Goal: Task Accomplishment & Management: Manage account settings

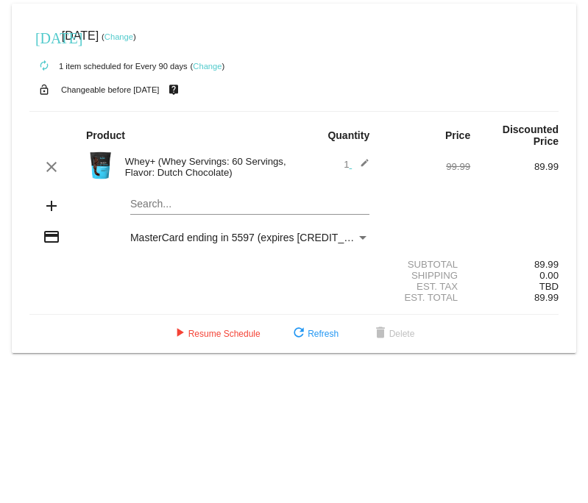
click at [362, 238] on div "Payment Method" at bounding box center [362, 238] width 7 height 4
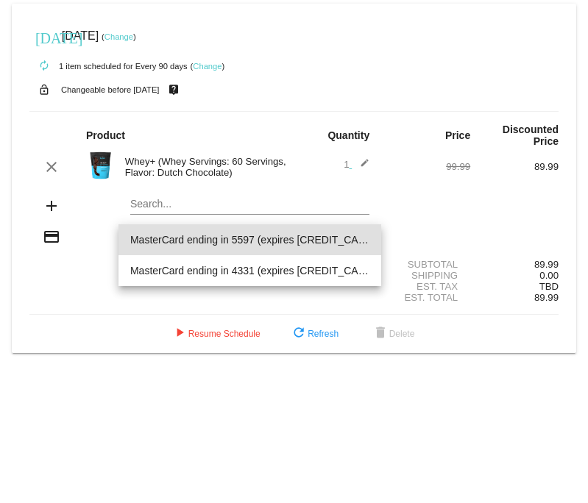
click at [35, 236] on div at bounding box center [294, 251] width 588 height 503
click at [43, 236] on mat-icon "credit_card" at bounding box center [52, 237] width 18 height 18
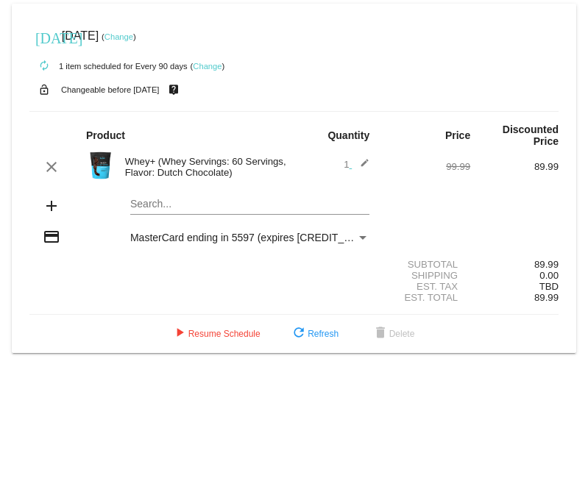
click at [50, 210] on mat-icon "add" at bounding box center [52, 206] width 18 height 18
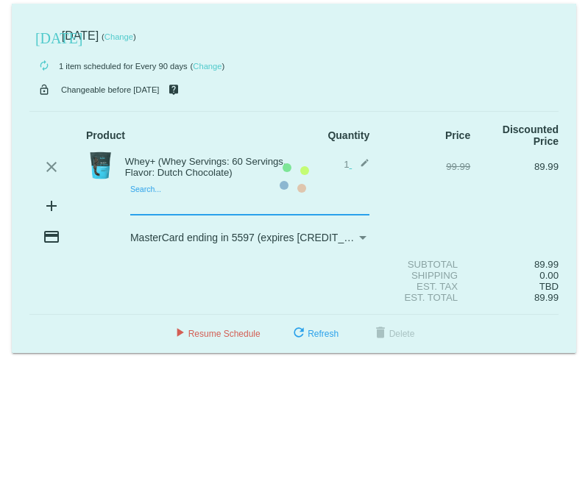
click at [163, 209] on mat-card "today Aug 6 2025 ( Change ) autorenew 1 item scheduled for Every 90 days ( Chan…" at bounding box center [294, 178] width 564 height 349
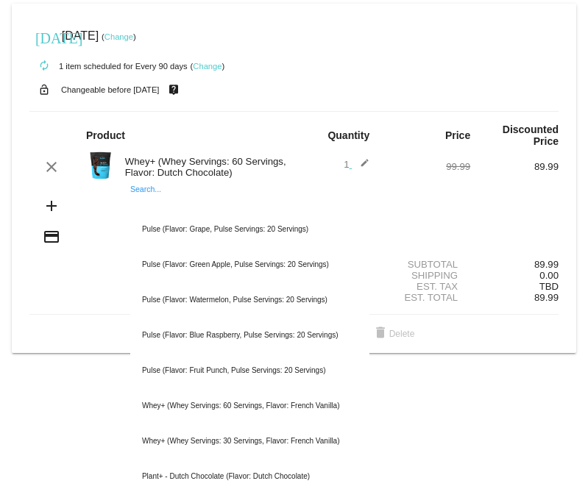
click at [427, 215] on div "add Search... Pulse (Flavor: Grape, Pulse Servings: 20 Servings) Pulse (Flavor:…" at bounding box center [293, 207] width 529 height 42
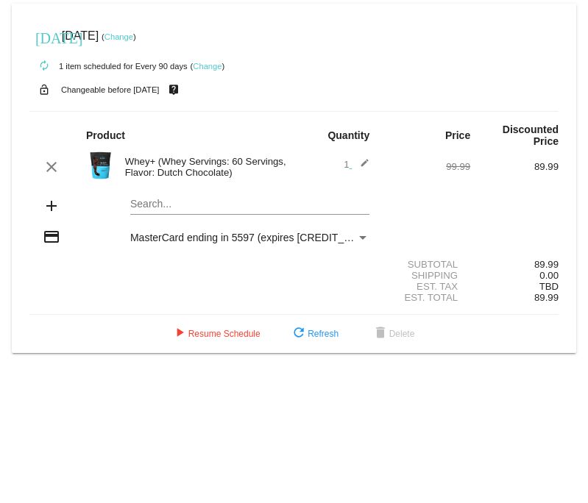
click at [341, 237] on div "MasterCard ending in 5597 (expires [CREDIT_CARD_DATA])" at bounding box center [243, 238] width 226 height 12
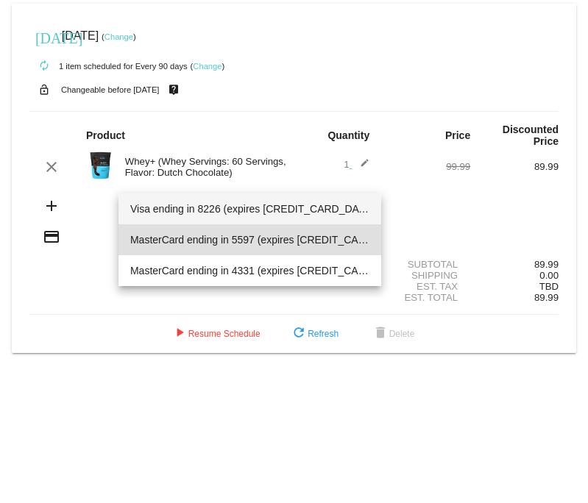
click at [287, 216] on span "Visa ending in 8226 (expires 05/30)" at bounding box center [249, 208] width 239 height 31
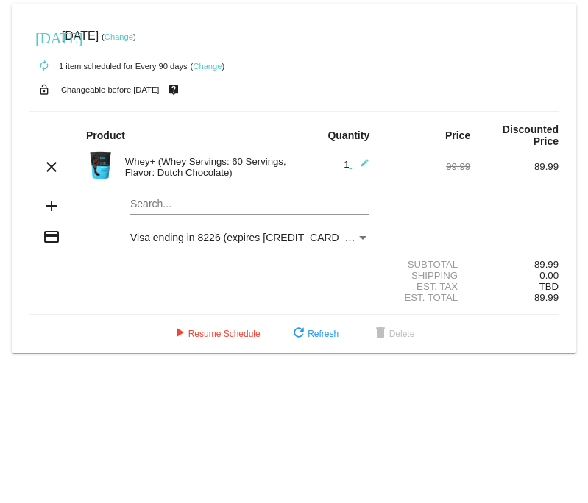
click at [210, 71] on link "Change" at bounding box center [207, 66] width 29 height 9
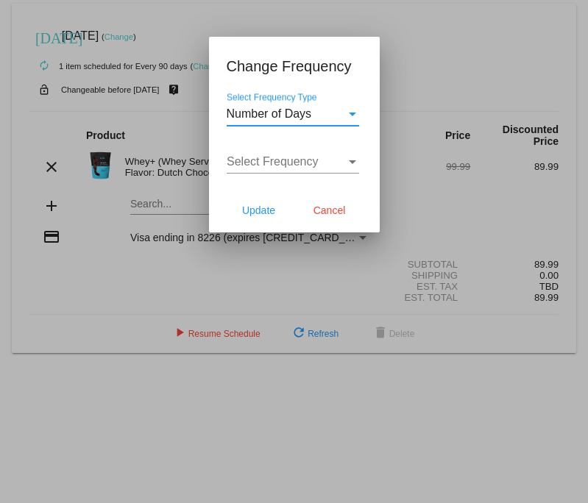
click at [315, 115] on div "Number of Days" at bounding box center [285, 113] width 119 height 13
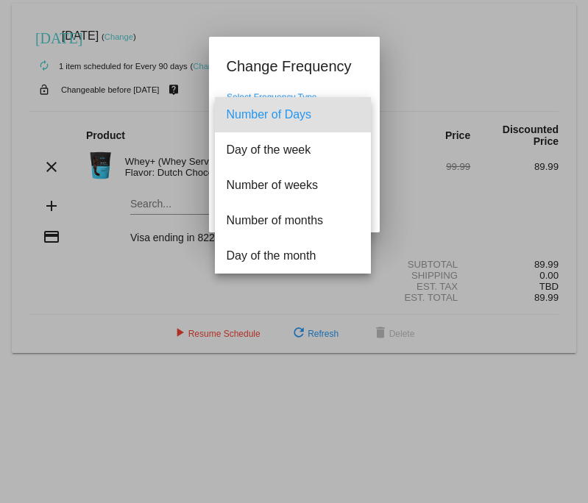
click at [149, 194] on div at bounding box center [294, 251] width 588 height 503
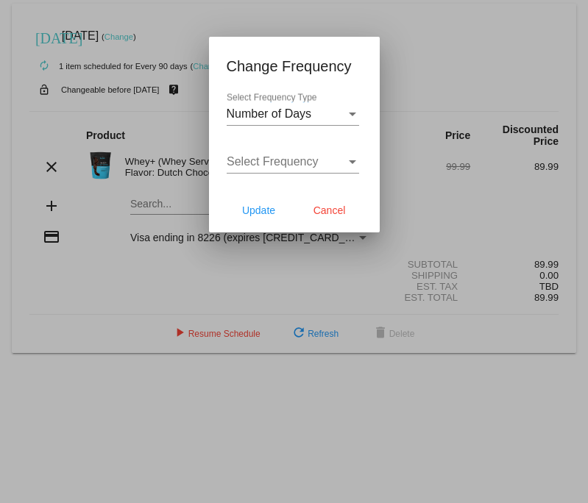
click at [283, 149] on div "Select Frequency Select Frequency" at bounding box center [292, 156] width 132 height 33
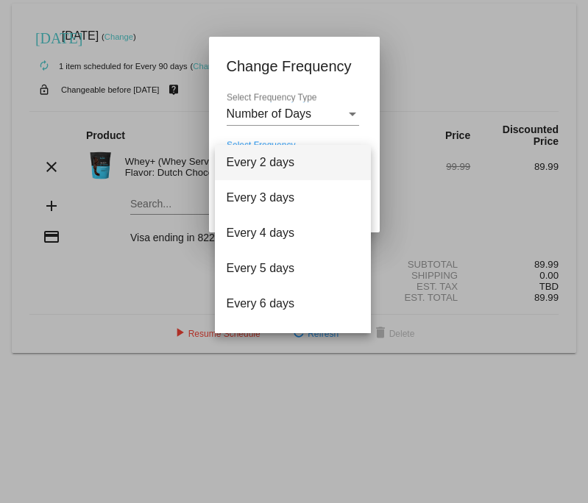
click at [335, 113] on div at bounding box center [294, 251] width 588 height 503
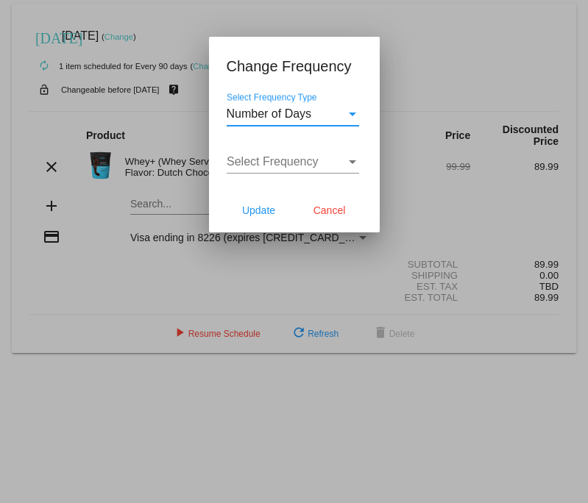
click at [338, 116] on div "Number of Days" at bounding box center [285, 113] width 119 height 13
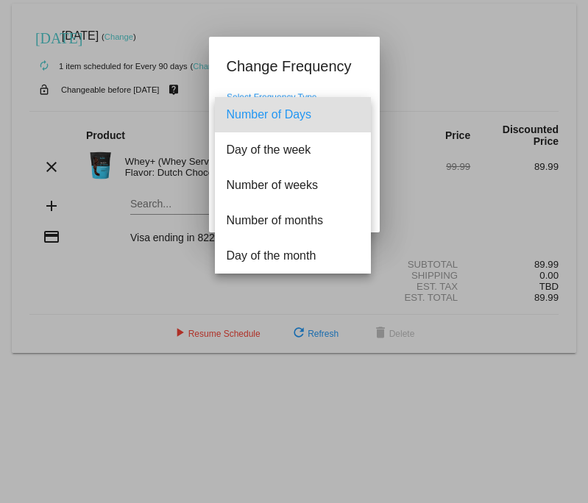
click at [365, 68] on div at bounding box center [294, 251] width 588 height 503
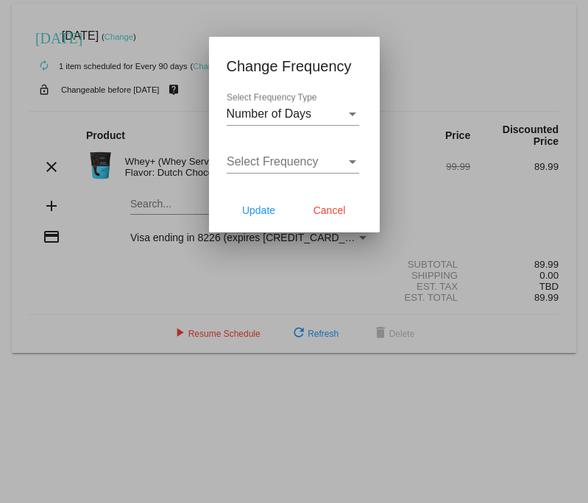
click at [443, 32] on div at bounding box center [294, 251] width 588 height 503
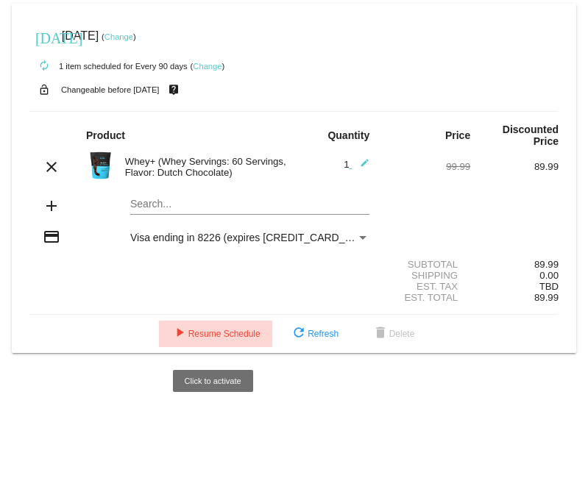
click at [235, 339] on span "play_arrow Resume Schedule" at bounding box center [216, 334] width 90 height 10
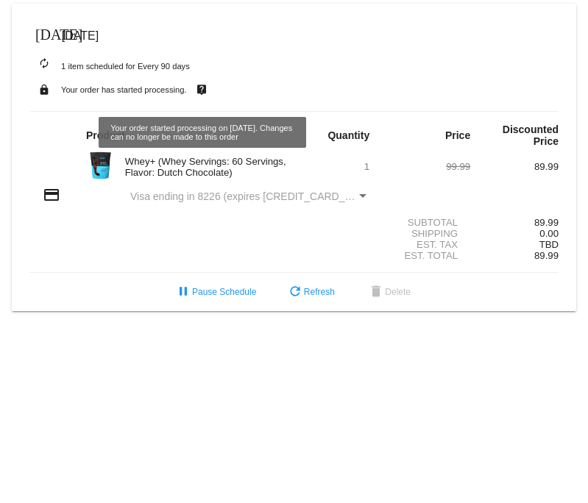
click at [200, 94] on mat-icon "live_help" at bounding box center [202, 89] width 18 height 19
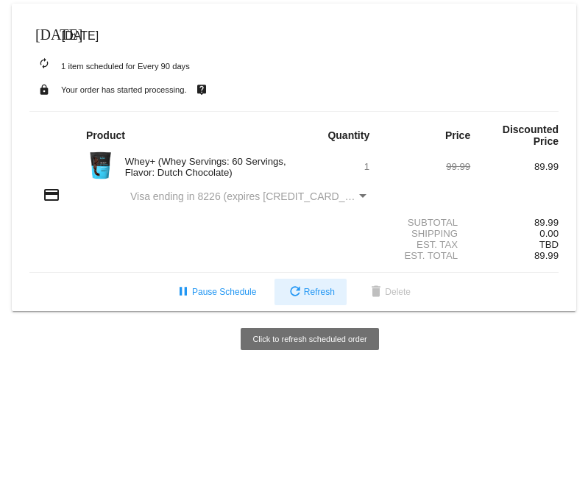
click at [301, 296] on mat-icon "refresh" at bounding box center [295, 293] width 18 height 18
